Goal: Task Accomplishment & Management: Complete application form

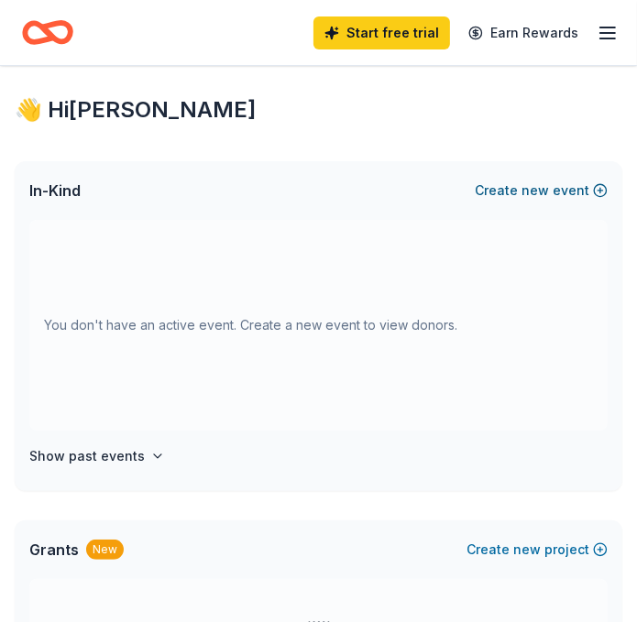
click at [541, 195] on span "new" at bounding box center [534, 191] width 27 height 22
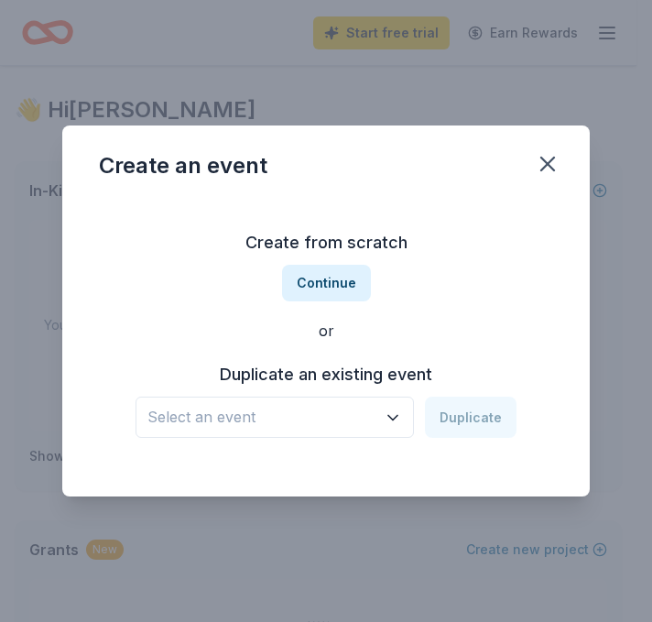
click at [372, 420] on span "Select an event" at bounding box center [262, 417] width 229 height 24
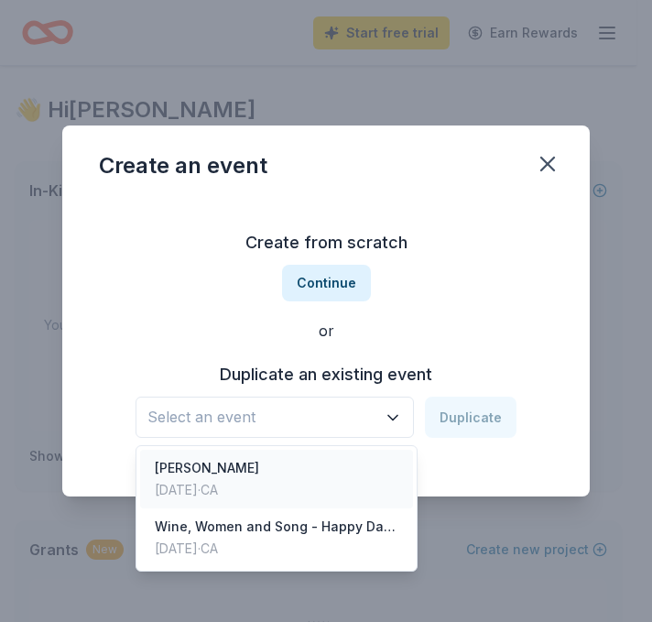
click at [342, 474] on div "Bella Notte Oct 23, 2023 · CA" at bounding box center [276, 479] width 273 height 59
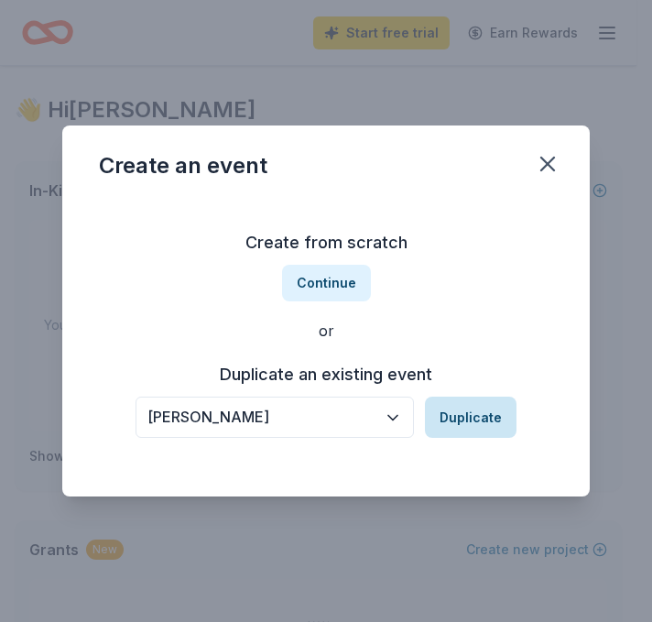
click at [489, 416] on button "Duplicate" at bounding box center [471, 417] width 92 height 40
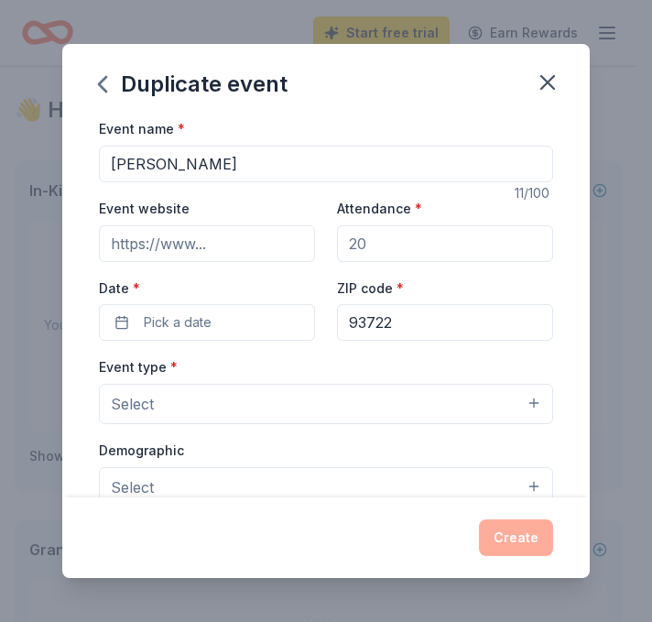
click at [192, 170] on input "Bella Notte" at bounding box center [326, 164] width 454 height 37
type input "Hometown Harmony"
click at [363, 245] on input "Attendance *" at bounding box center [445, 243] width 216 height 37
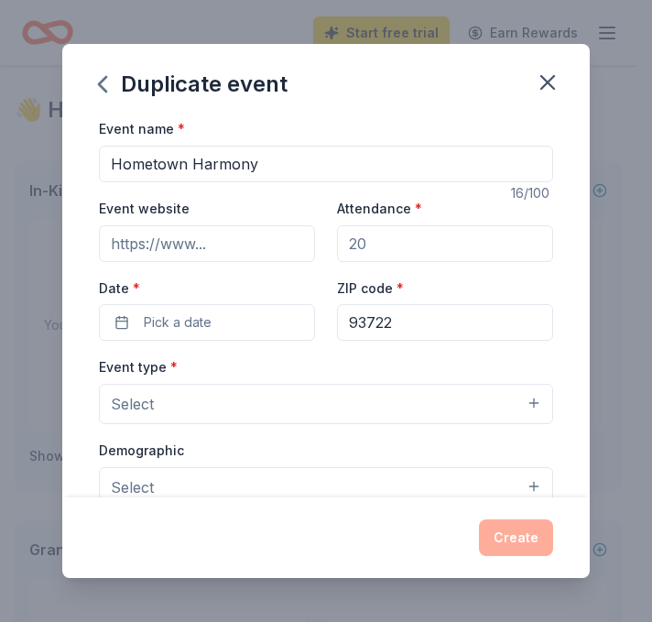
click at [369, 244] on input "Attendance *" at bounding box center [445, 243] width 216 height 37
type input "150"
click at [235, 250] on input "Event website" at bounding box center [207, 243] width 216 height 37
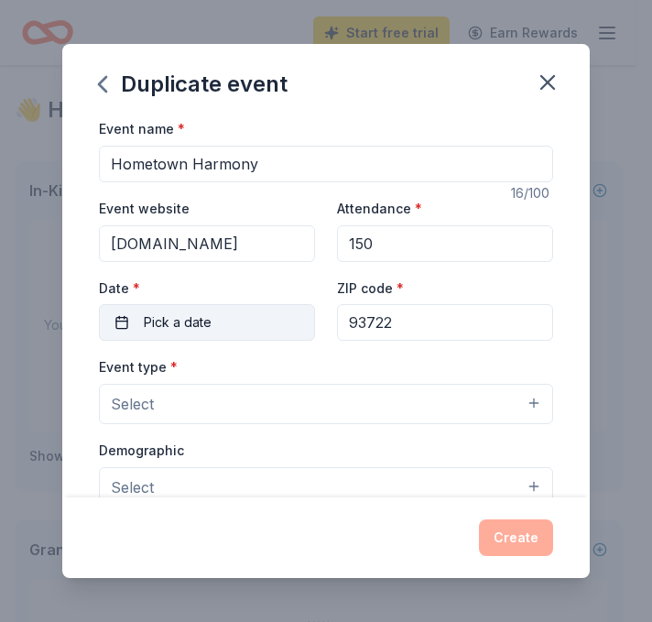
type input "voicesunitedchorus.com"
click at [267, 313] on button "Pick a date" at bounding box center [207, 322] width 216 height 37
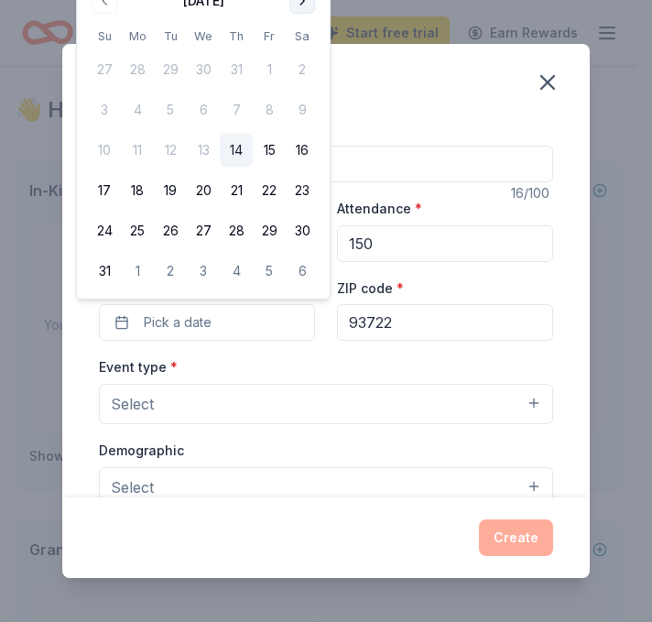
click at [303, 6] on button "Go to next month" at bounding box center [303, 1] width 26 height 26
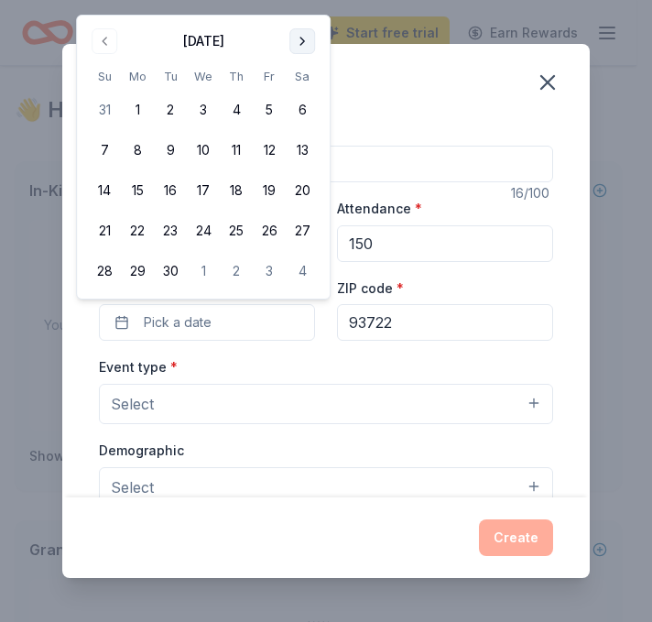
click at [306, 45] on button "Go to next month" at bounding box center [303, 41] width 26 height 26
click at [104, 188] on button "12" at bounding box center [104, 190] width 33 height 33
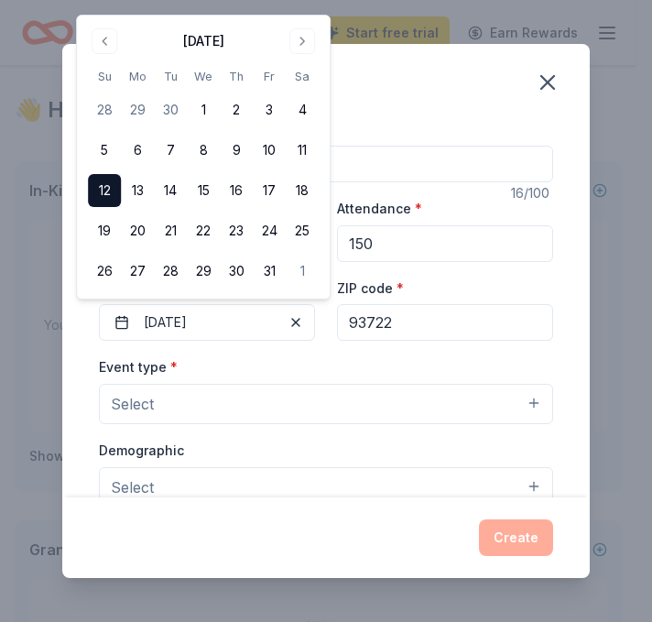
click at [389, 354] on div "Event name * Hometown Harmony 16 /100 Event website voicesunitedchorus.com Atte…" at bounding box center [326, 546] width 454 height 858
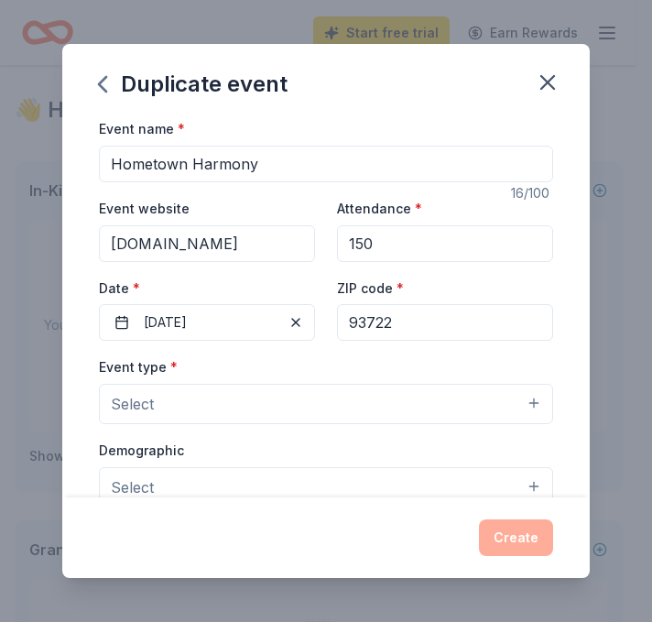
click at [401, 327] on input "93722" at bounding box center [445, 322] width 216 height 37
type input "93726"
click at [213, 399] on button "Select" at bounding box center [326, 404] width 454 height 40
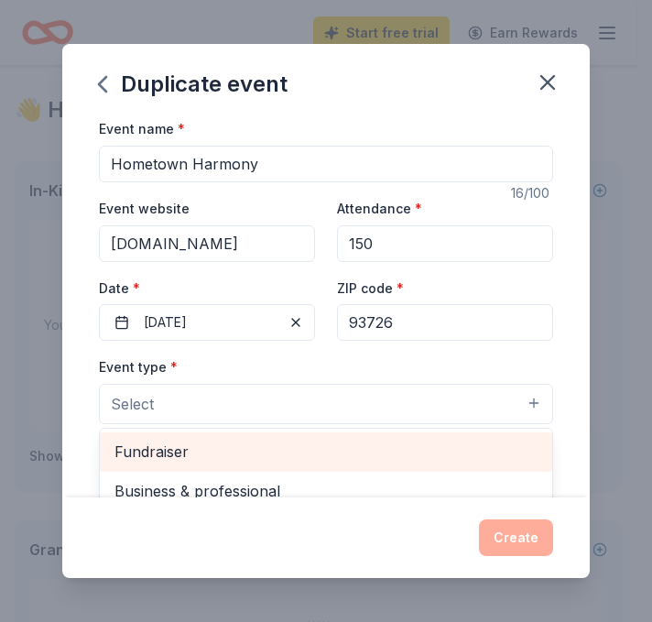
click at [190, 444] on span "Fundraiser" at bounding box center [326, 452] width 423 height 24
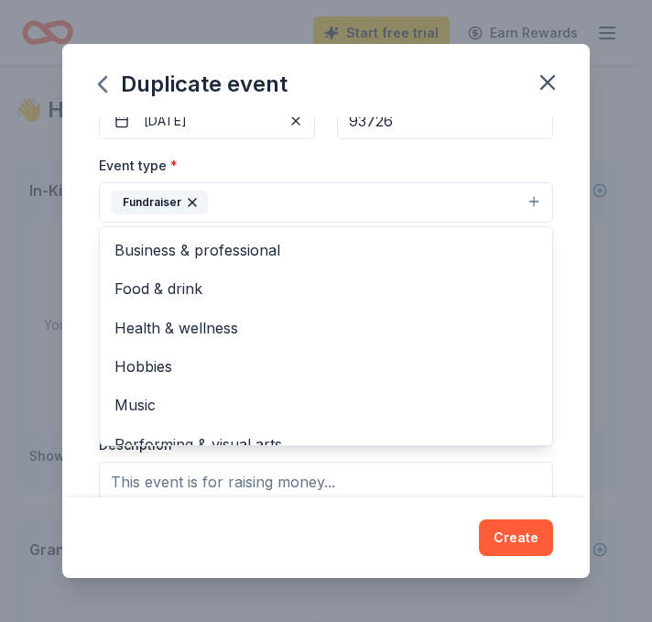
scroll to position [211, 0]
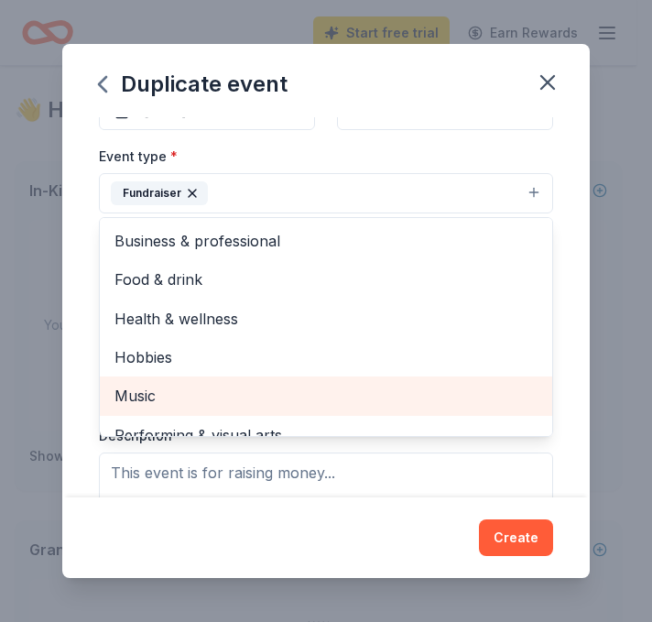
click at [137, 391] on span "Music" at bounding box center [326, 396] width 423 height 24
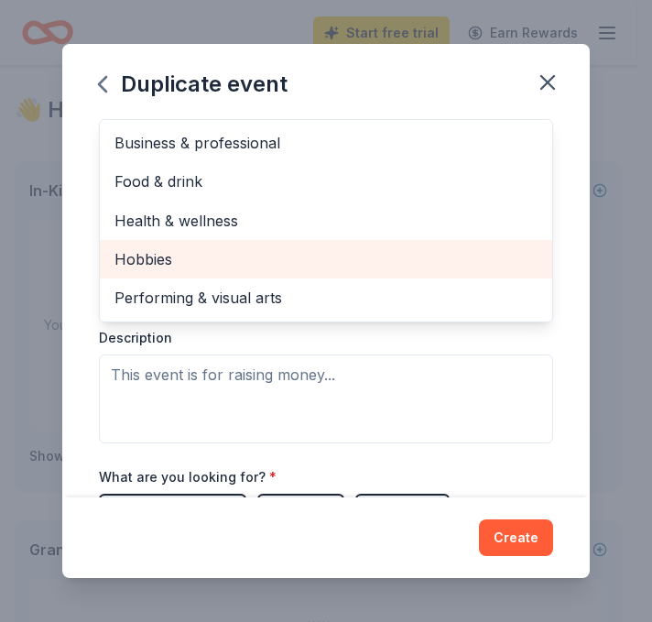
scroll to position [316, 0]
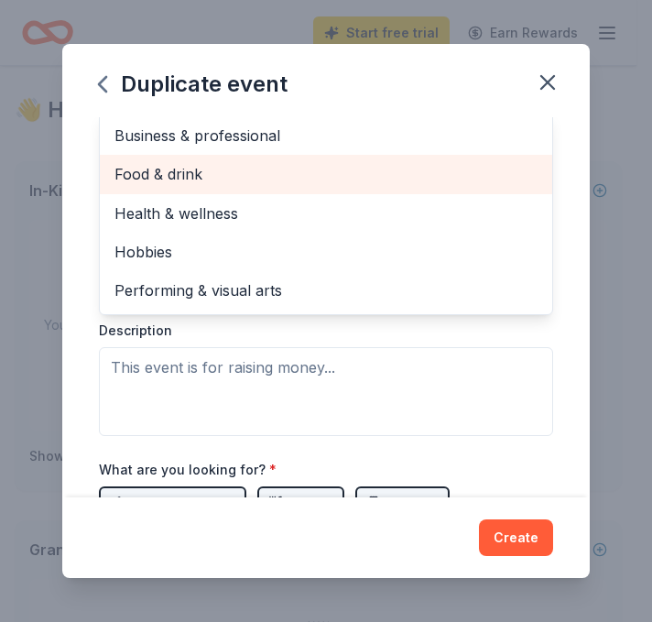
click at [200, 176] on span "Food & drink" at bounding box center [326, 174] width 423 height 24
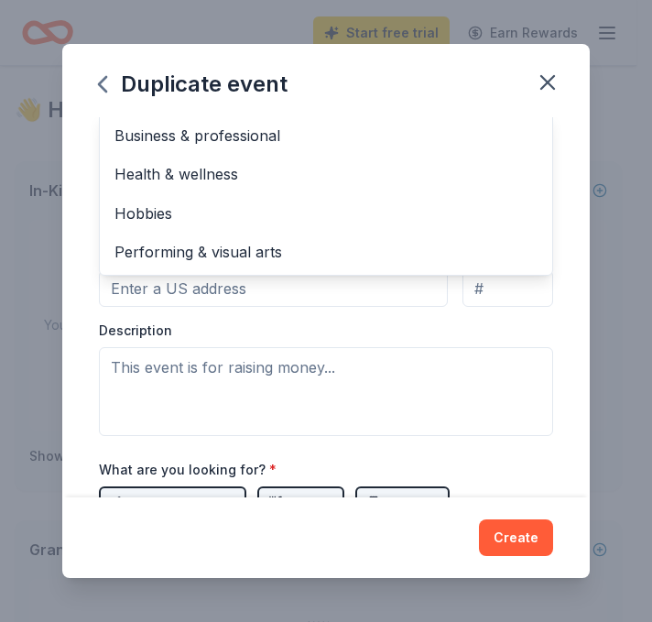
click at [541, 315] on div "Event name * Hometown Harmony 16 /100 Event website voicesunitedchorus.com Atte…" at bounding box center [326, 306] width 528 height 379
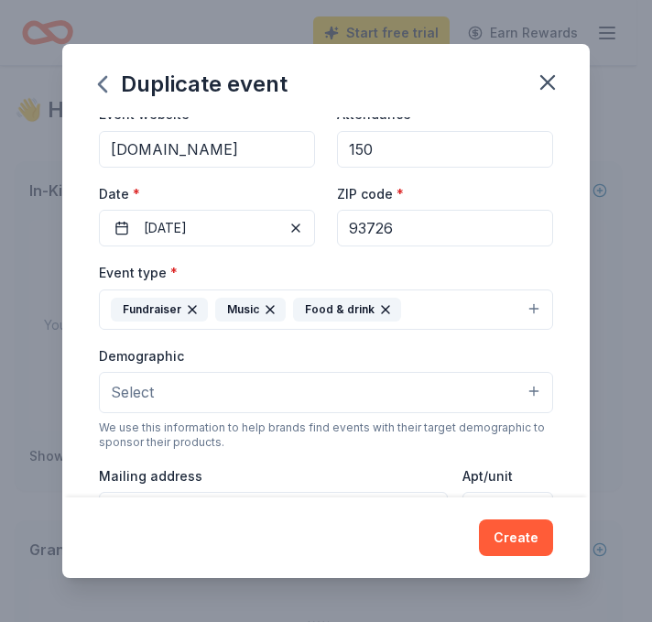
click at [511, 312] on button "Fundraiser Music Food & drink" at bounding box center [326, 310] width 454 height 40
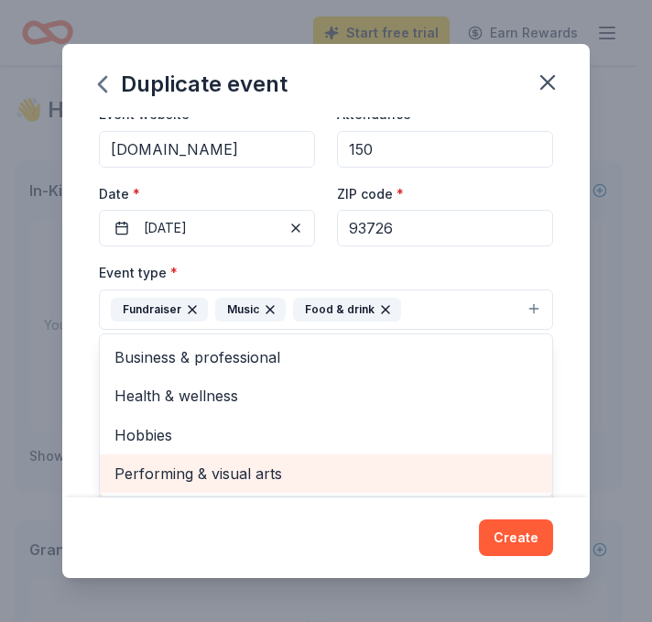
click at [226, 471] on span "Performing & visual arts" at bounding box center [326, 474] width 423 height 24
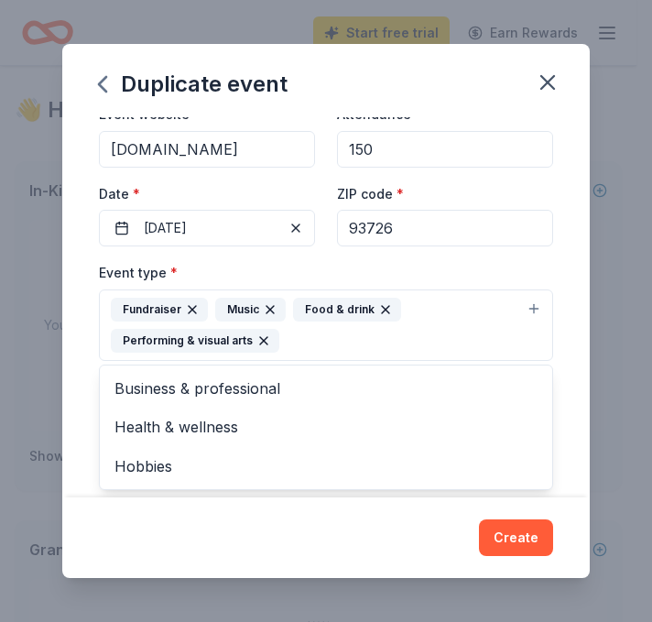
click at [552, 366] on div "Event name * Hometown Harmony 16 /100 Event website voicesunitedchorus.com Atte…" at bounding box center [326, 306] width 528 height 379
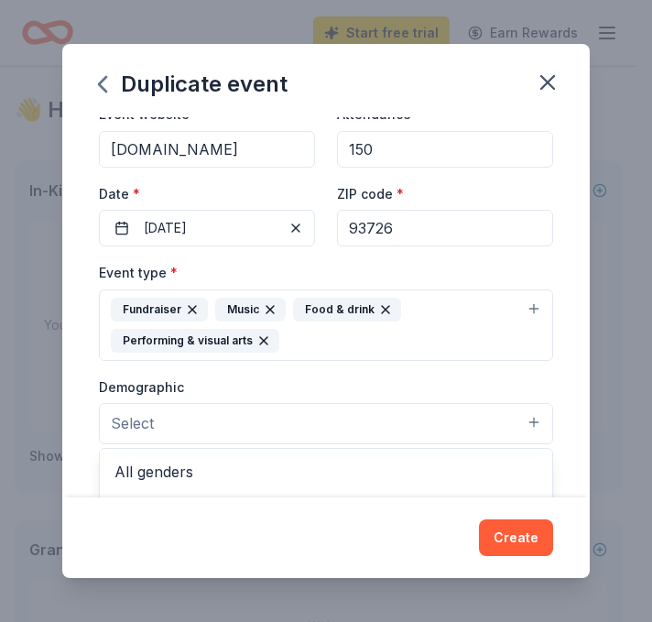
click at [512, 417] on button "Select" at bounding box center [326, 423] width 454 height 40
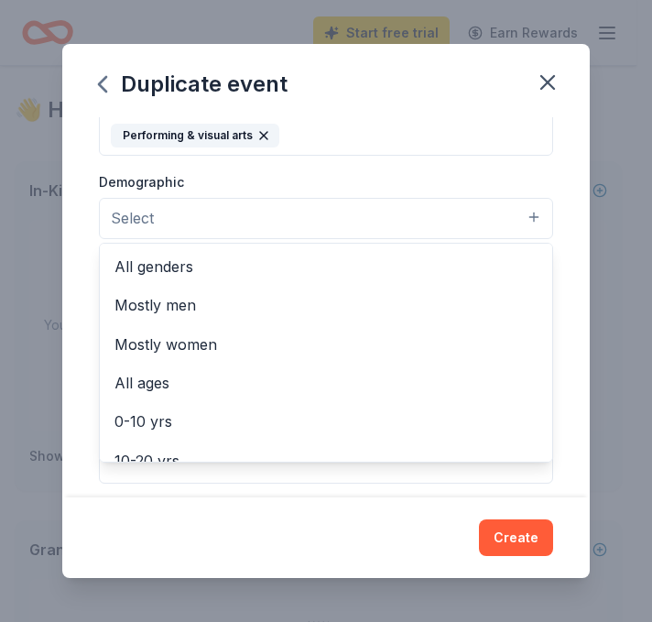
scroll to position [305, 0]
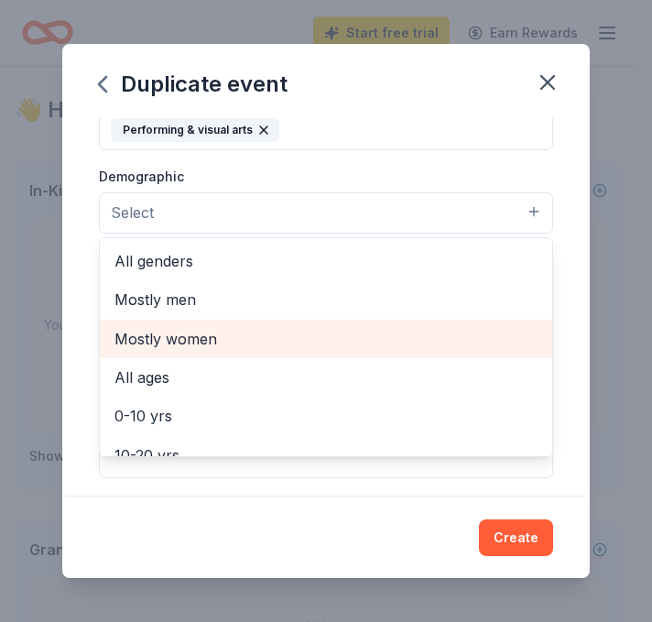
click at [197, 338] on span "Mostly women" at bounding box center [326, 339] width 423 height 24
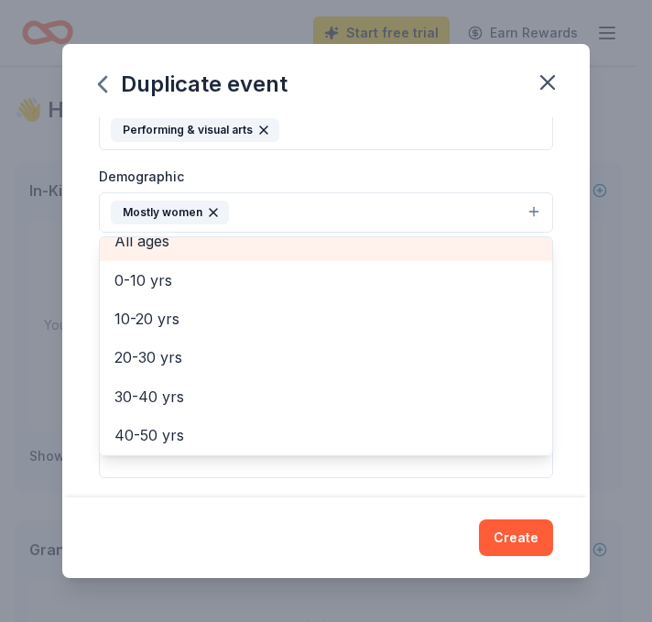
scroll to position [105, 0]
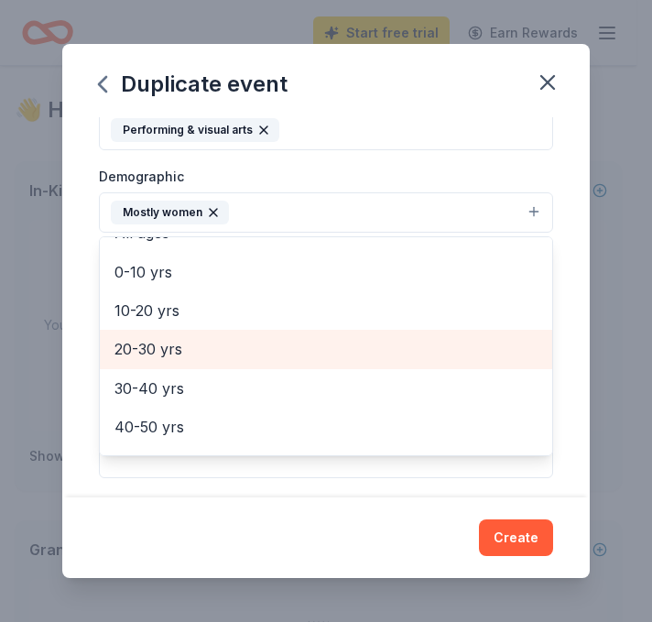
click at [200, 349] on span "20-30 yrs" at bounding box center [326, 349] width 423 height 24
click at [200, 349] on span "30-40 yrs" at bounding box center [326, 349] width 423 height 24
click at [200, 349] on span "40-50 yrs" at bounding box center [326, 349] width 423 height 24
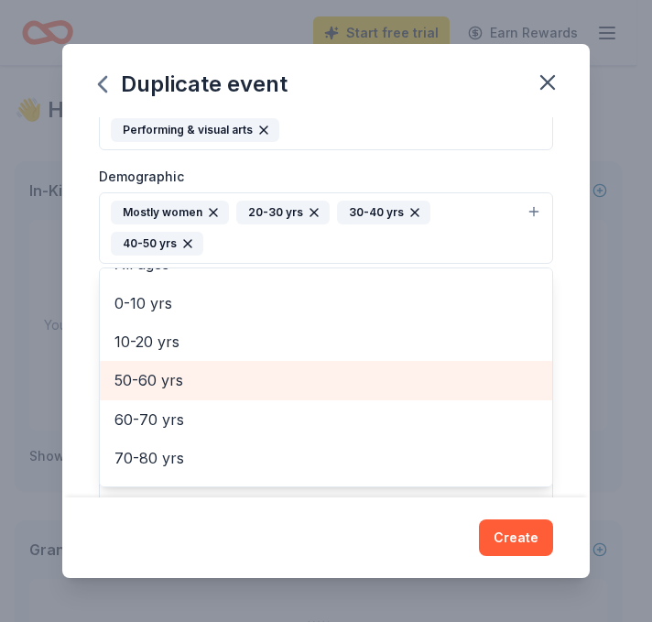
click at [200, 383] on span "50-60 yrs" at bounding box center [326, 380] width 423 height 24
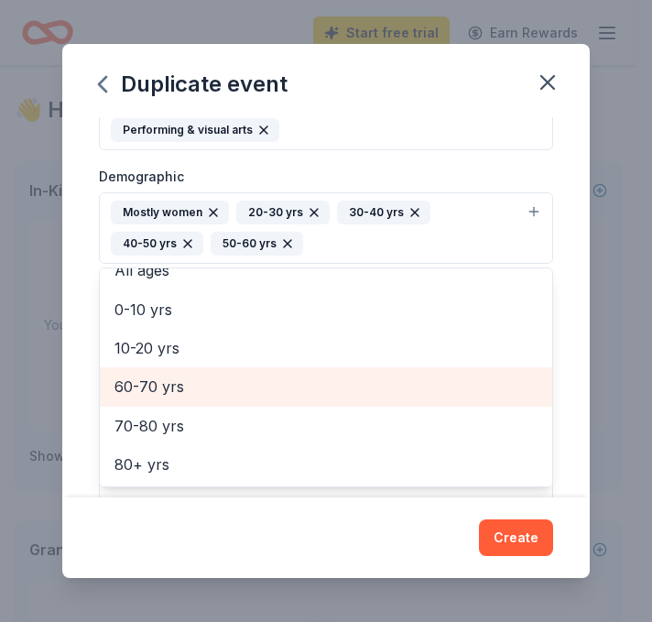
click at [148, 388] on span "60-70 yrs" at bounding box center [326, 387] width 423 height 24
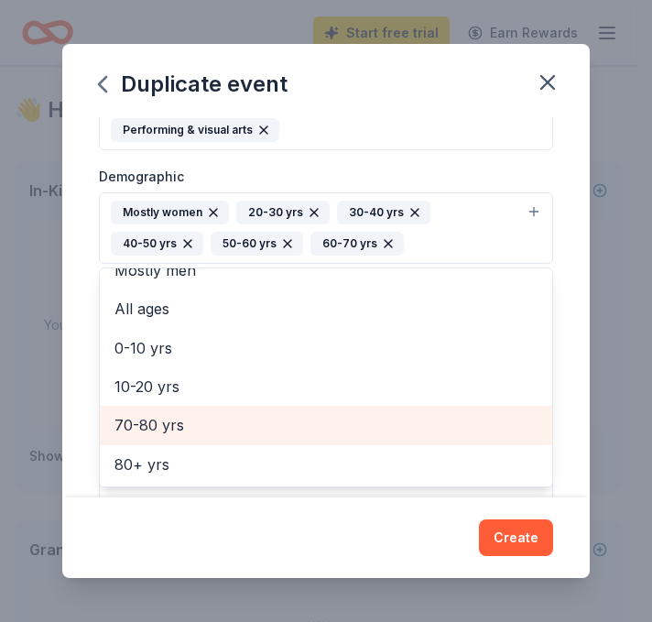
click at [146, 413] on span "70-80 yrs" at bounding box center [326, 425] width 423 height 24
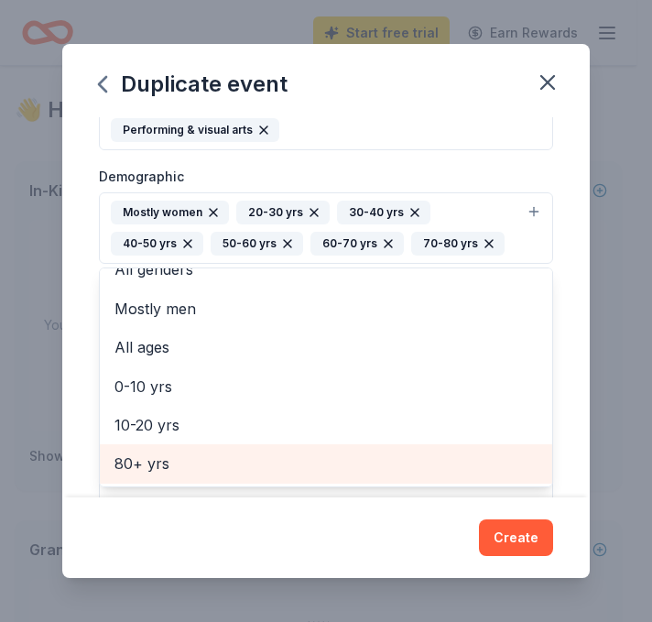
click at [159, 462] on span "80+ yrs" at bounding box center [326, 464] width 423 height 24
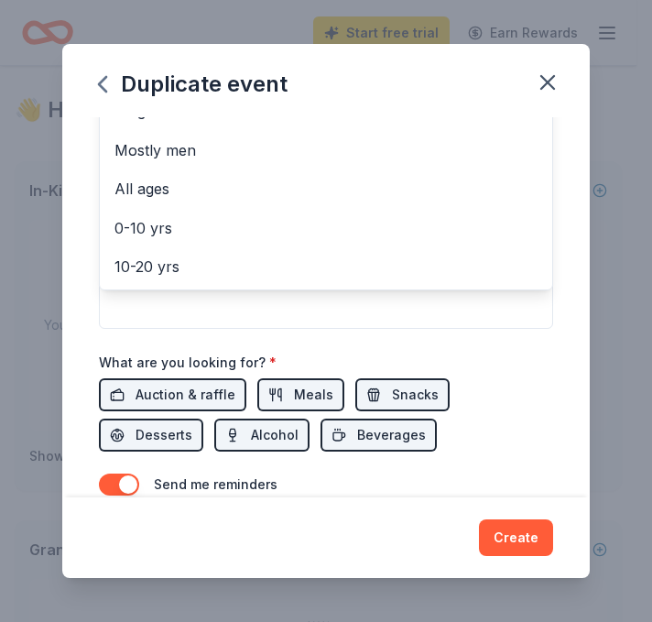
click at [505, 384] on div "Event name * Hometown Harmony 16 /100 Event website voicesunitedchorus.com Atte…" at bounding box center [326, 76] width 454 height 950
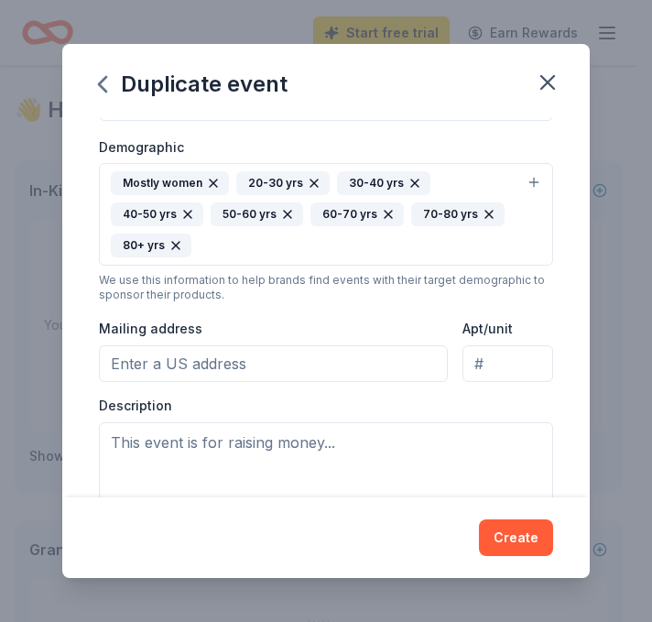
scroll to position [344, 0]
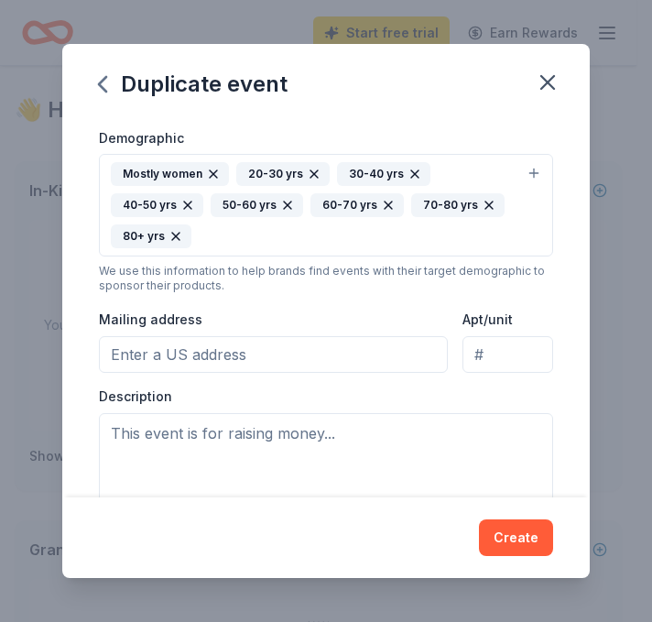
click at [285, 352] on input "Mailing address" at bounding box center [273, 354] width 349 height 37
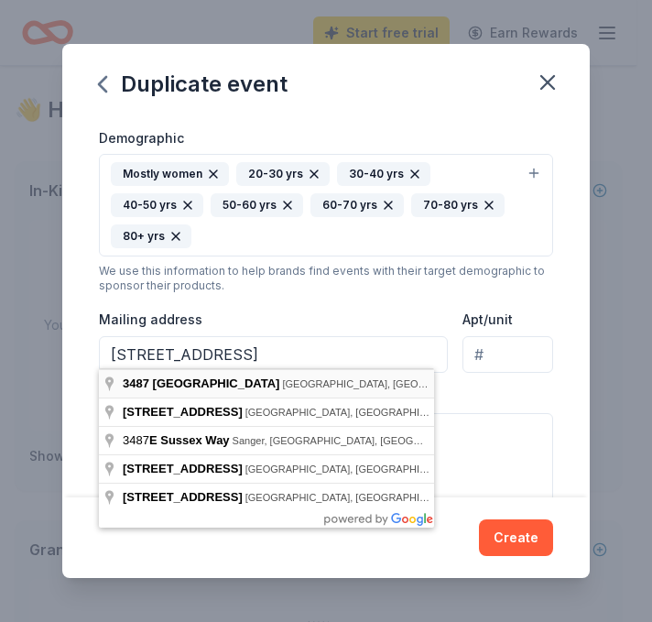
type input "3487 East Sussex Way, Fresno, CA, 93726"
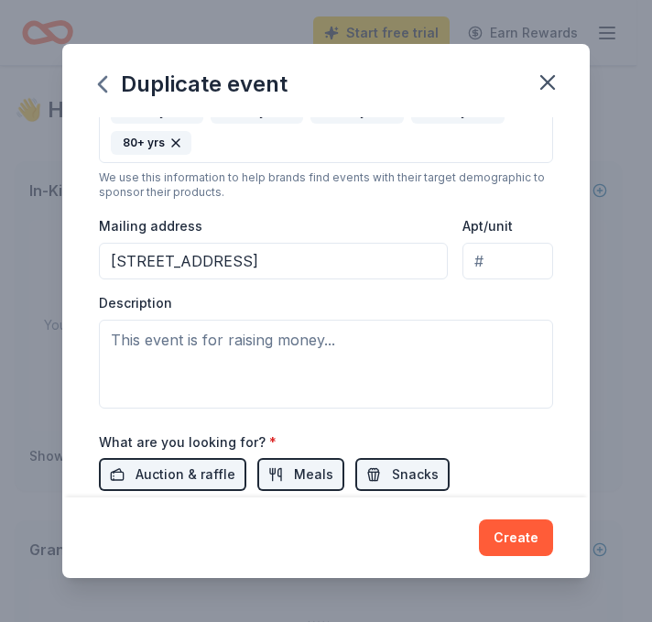
scroll to position [449, 0]
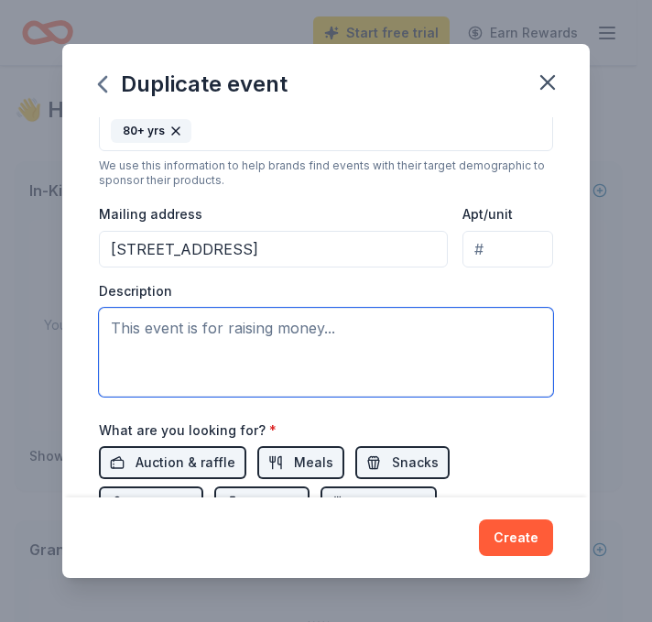
click at [296, 326] on textarea at bounding box center [326, 352] width 454 height 89
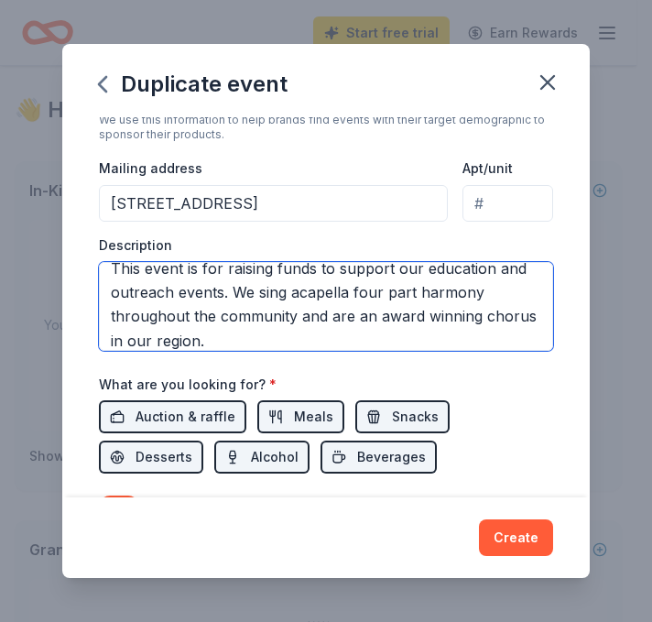
scroll to position [554, 0]
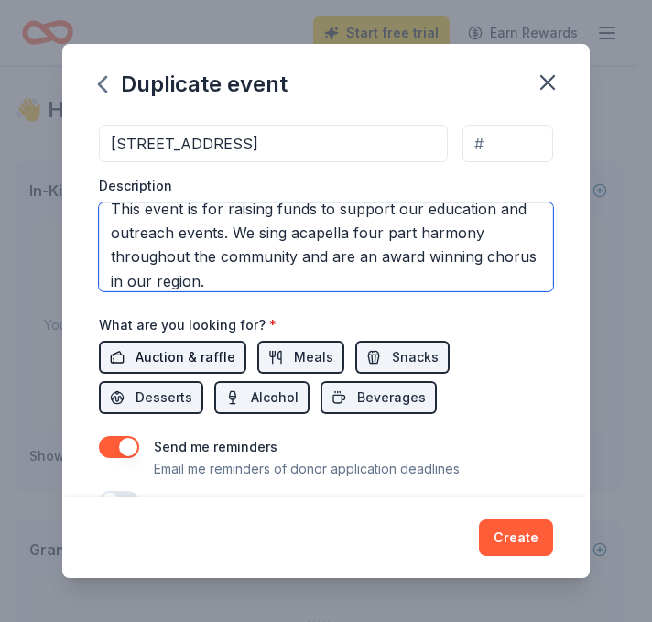
type textarea "This event is for raising funds to support our education and outreach events. W…"
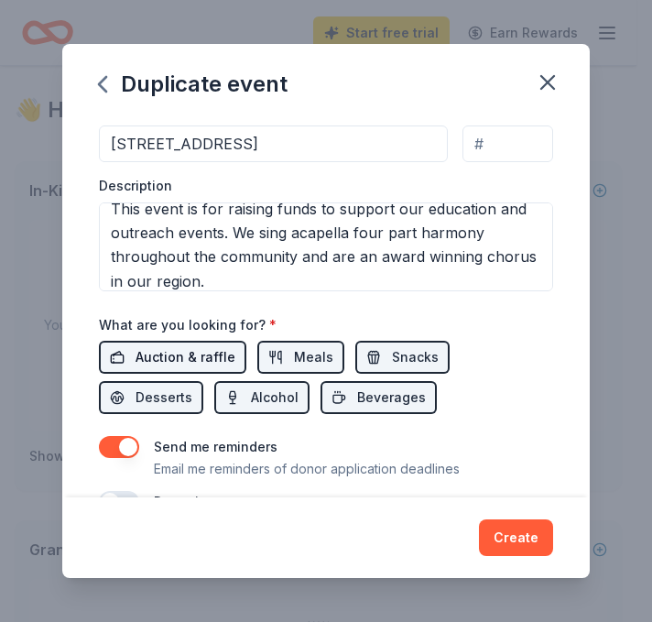
click at [171, 346] on span "Auction & raffle" at bounding box center [186, 357] width 100 height 22
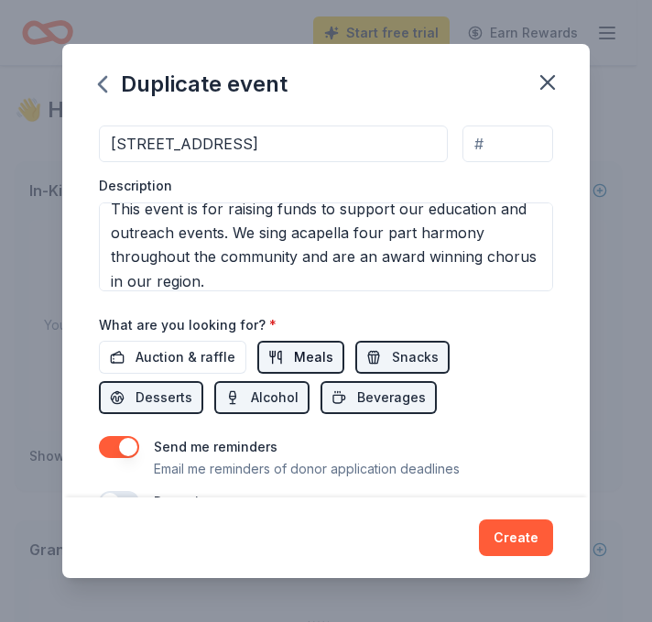
click at [294, 349] on span "Meals" at bounding box center [313, 357] width 39 height 22
drag, startPoint x: 388, startPoint y: 351, endPoint x: 369, endPoint y: 358, distance: 20.6
click at [392, 351] on span "Snacks" at bounding box center [415, 357] width 47 height 22
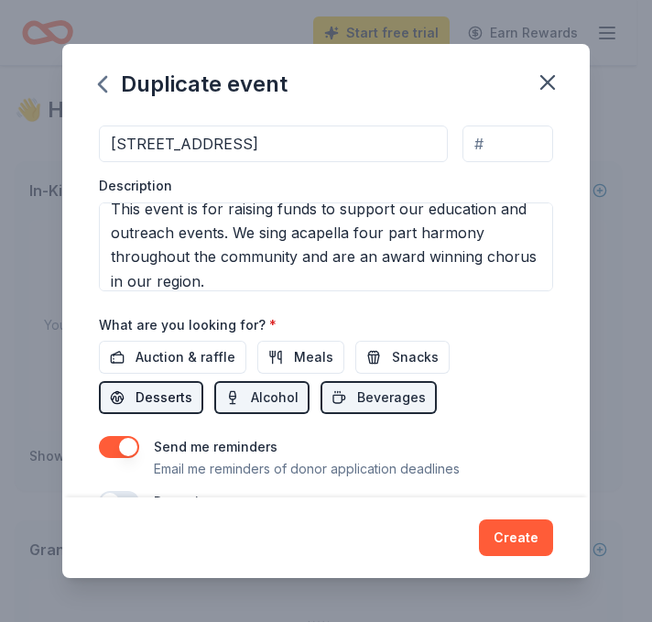
drag, startPoint x: 173, startPoint y: 390, endPoint x: 215, endPoint y: 391, distance: 42.2
click at [181, 390] on span "Desserts" at bounding box center [164, 398] width 57 height 22
click at [281, 391] on span "Alcohol" at bounding box center [275, 398] width 48 height 22
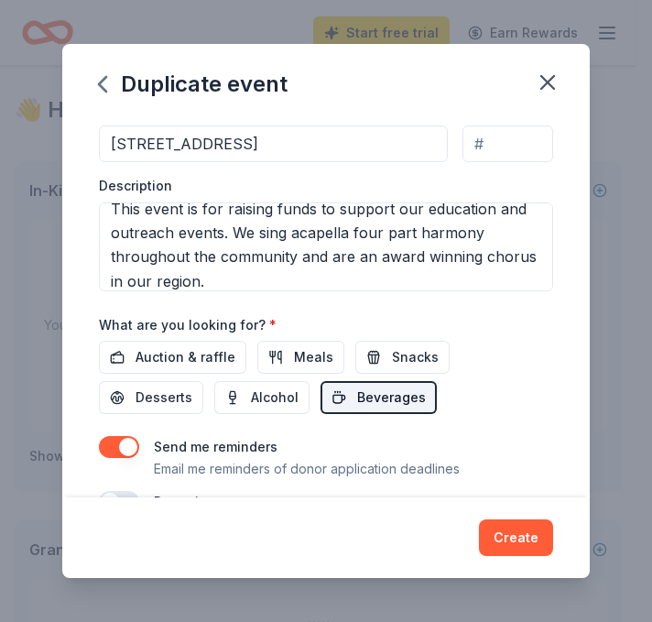
click at [376, 389] on span "Beverages" at bounding box center [391, 398] width 69 height 22
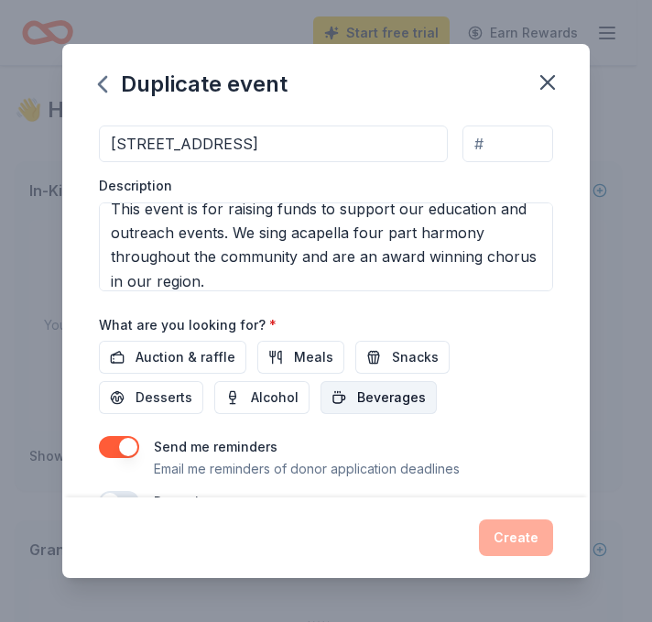
click at [415, 397] on span "Beverages" at bounding box center [391, 398] width 69 height 22
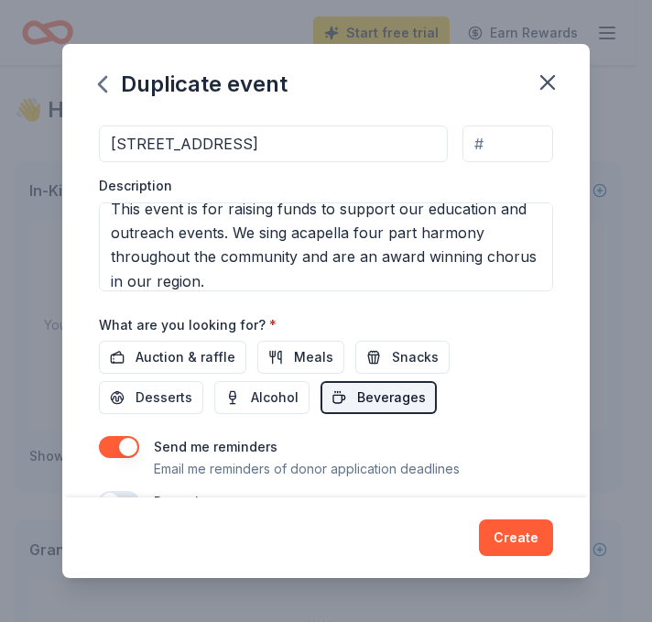
drag, startPoint x: 398, startPoint y: 360, endPoint x: 322, endPoint y: 376, distance: 77.6
click at [394, 361] on span "Snacks" at bounding box center [415, 357] width 47 height 22
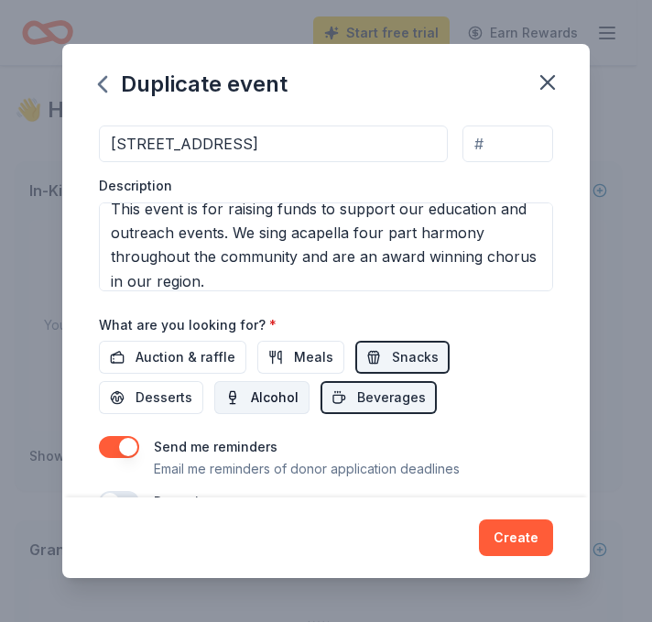
click at [280, 391] on span "Alcohol" at bounding box center [275, 398] width 48 height 22
click at [288, 350] on button "Meals" at bounding box center [300, 357] width 87 height 33
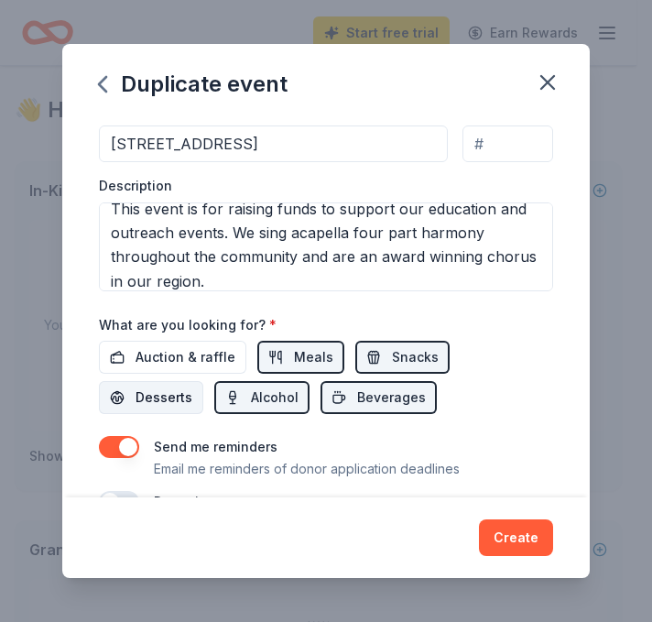
click at [160, 387] on span "Desserts" at bounding box center [164, 398] width 57 height 22
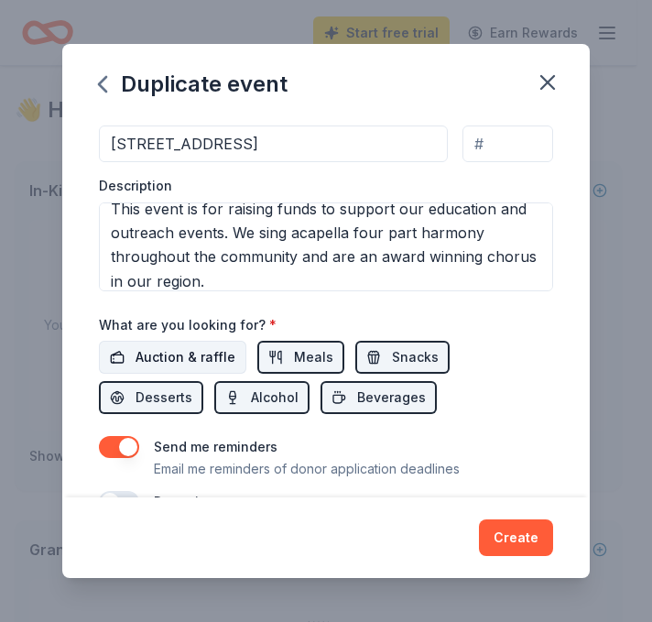
drag, startPoint x: 171, startPoint y: 351, endPoint x: 184, endPoint y: 353, distance: 13.0
click at [174, 351] on span "Auction & raffle" at bounding box center [186, 357] width 100 height 22
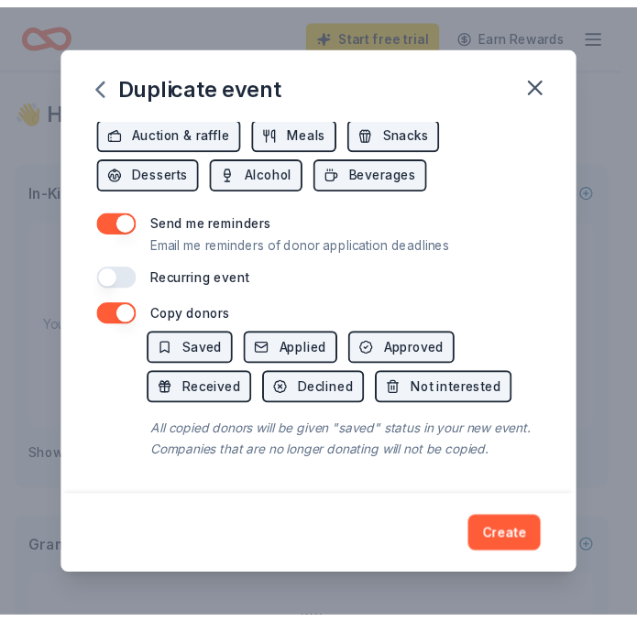
scroll to position [795, 0]
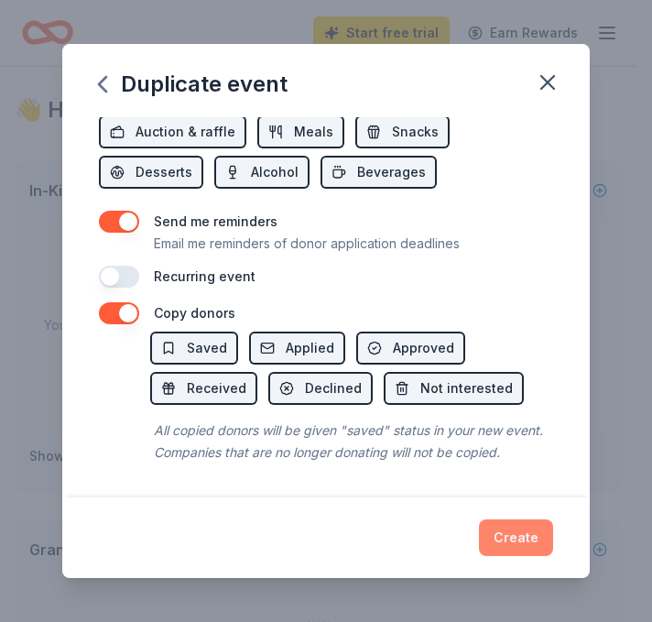
click at [521, 540] on button "Create" at bounding box center [516, 538] width 74 height 37
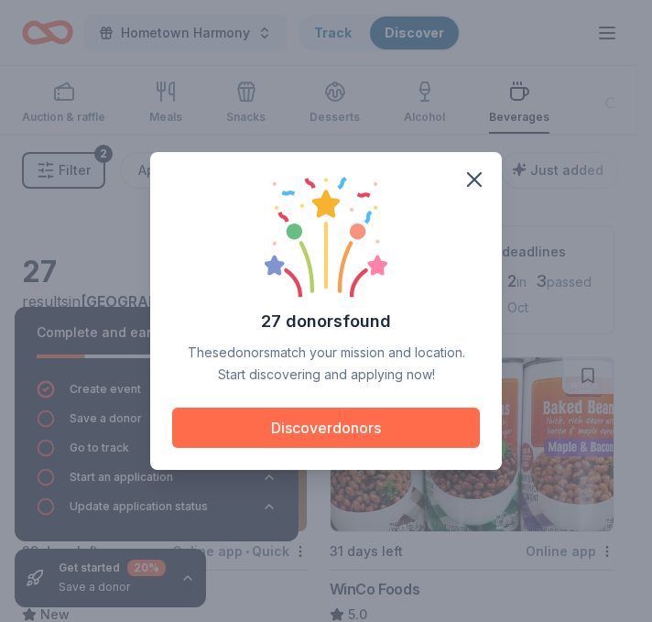
click at [360, 431] on button "Discover donors" at bounding box center [326, 428] width 308 height 40
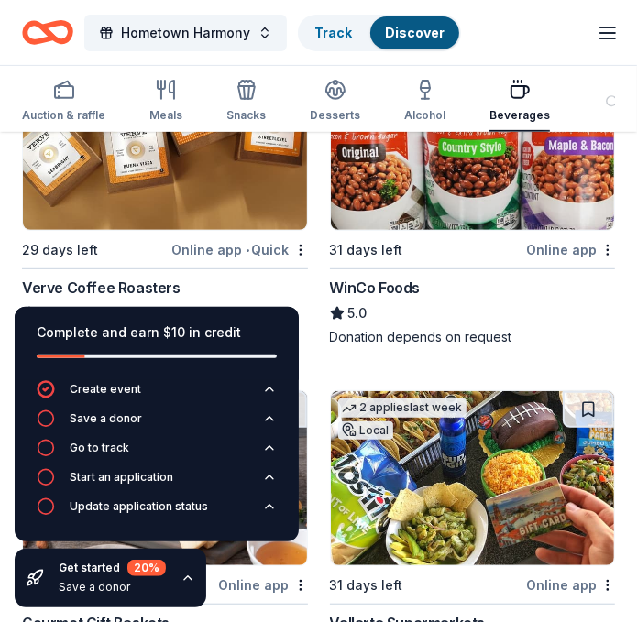
scroll to position [290, 0]
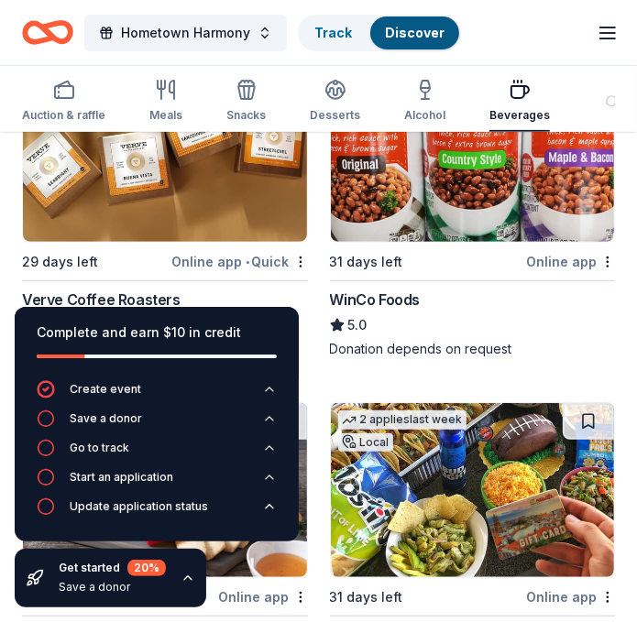
click at [449, 200] on img at bounding box center [473, 155] width 284 height 174
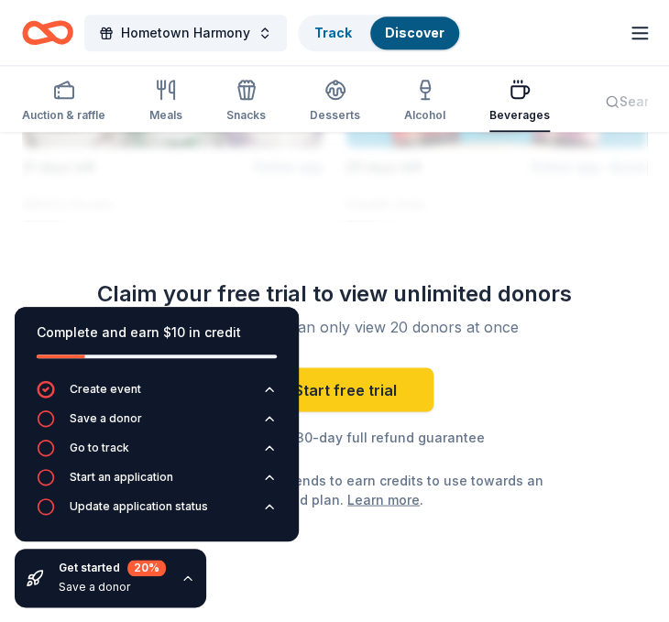
scroll to position [3852, 0]
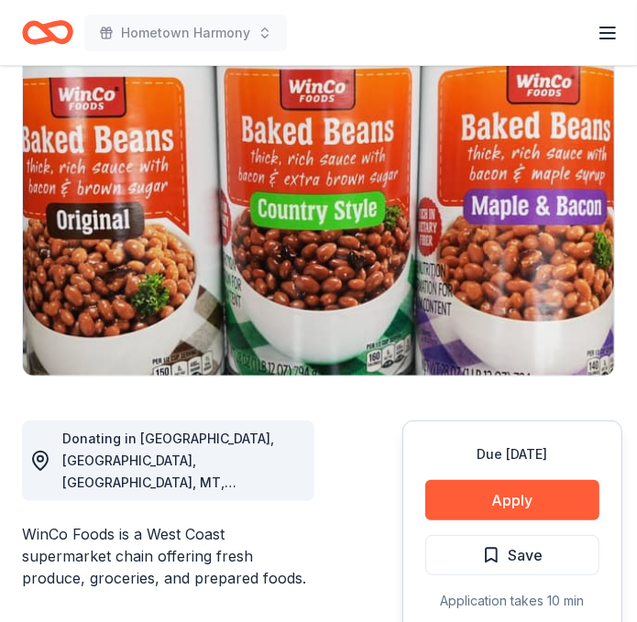
scroll to position [193, 0]
